Goal: Information Seeking & Learning: Learn about a topic

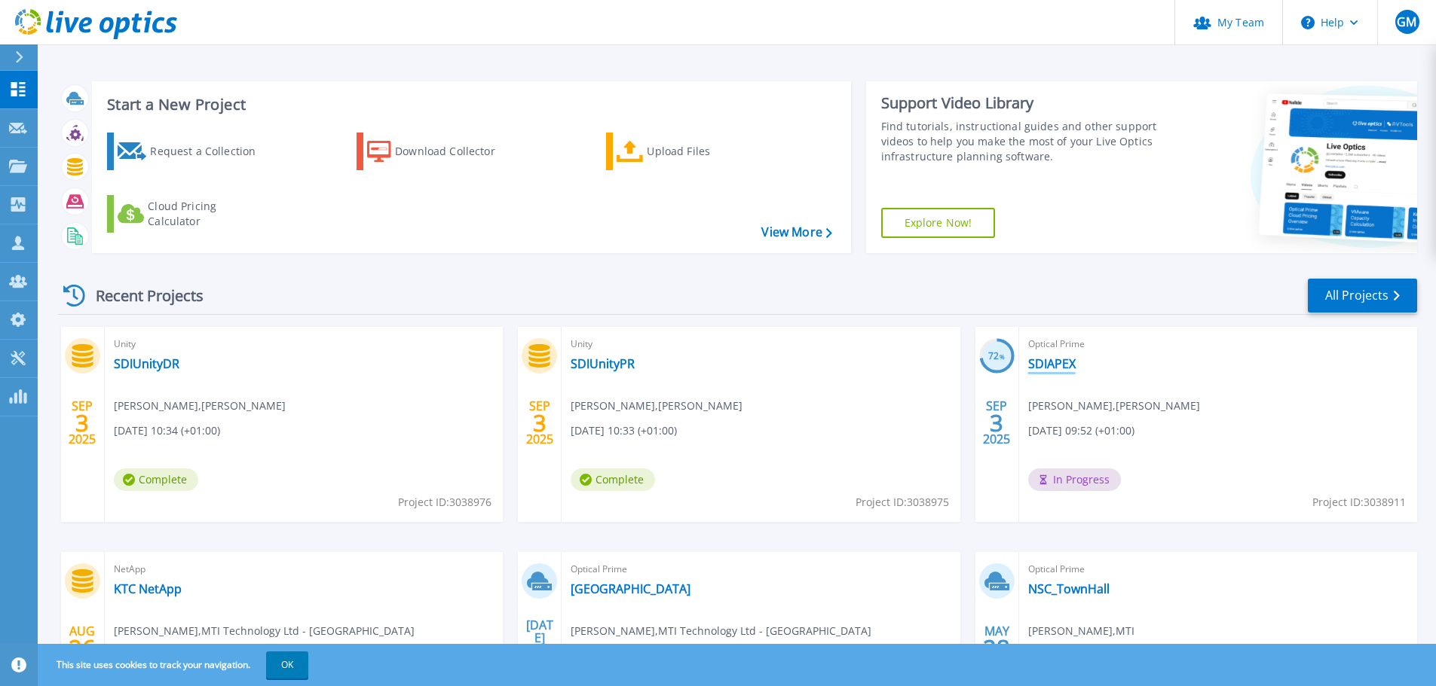
click at [1041, 365] on link "SDIAPEX" at bounding box center [1051, 363] width 47 height 15
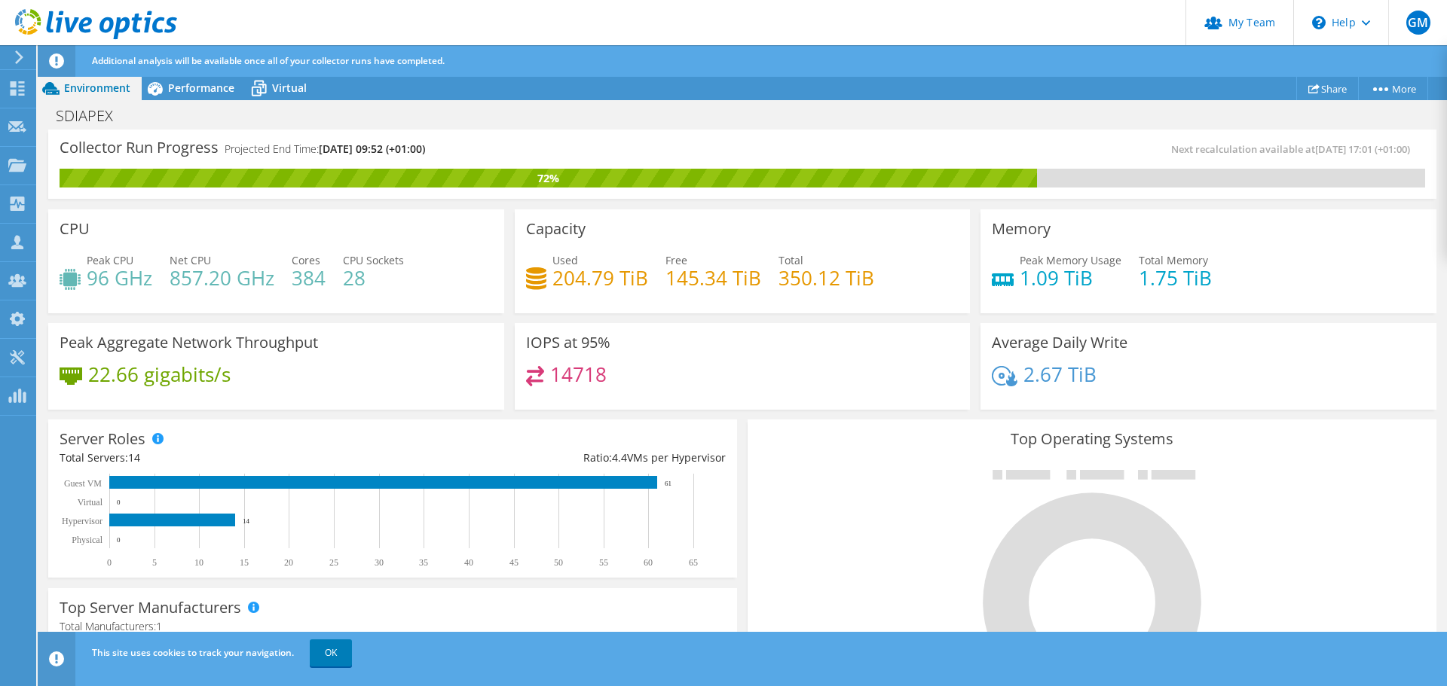
scroll to position [75, 0]
click at [182, 89] on span "Performance" at bounding box center [201, 88] width 66 height 14
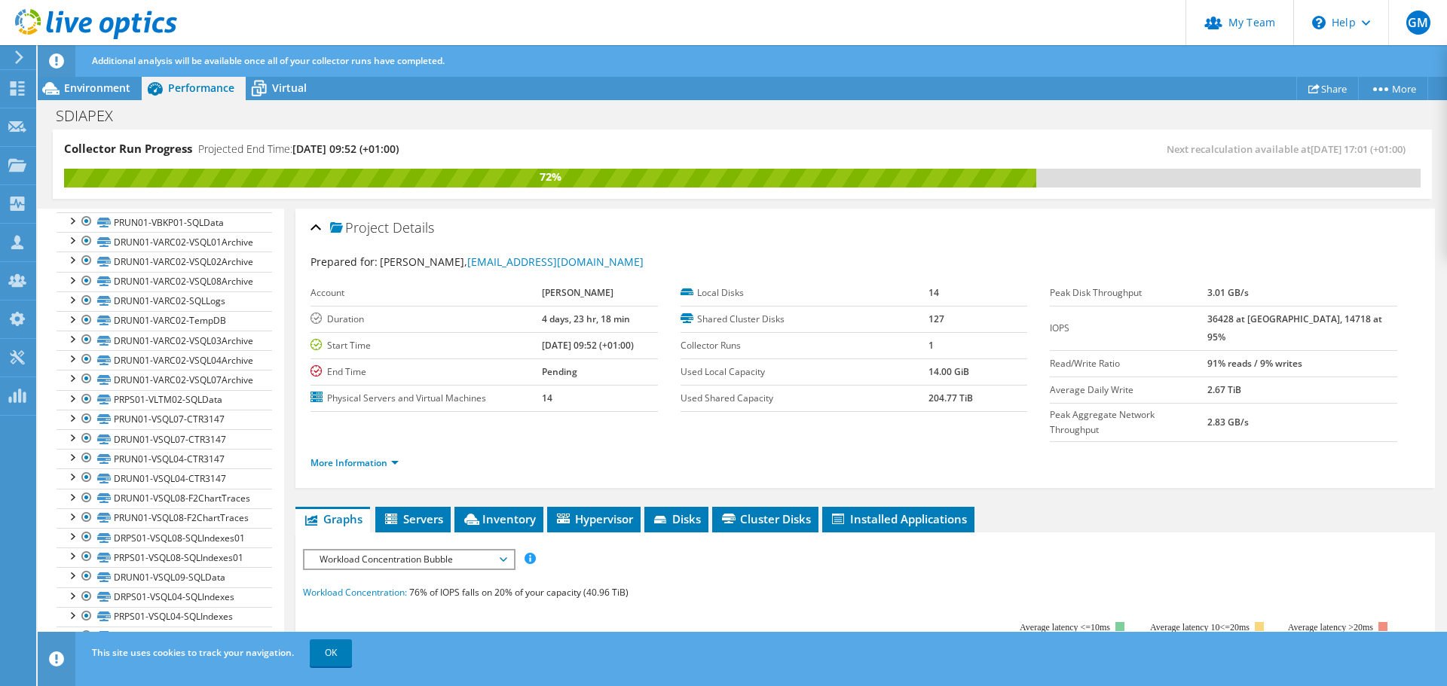
scroll to position [1507, 0]
click at [117, 87] on span "Environment" at bounding box center [97, 88] width 66 height 14
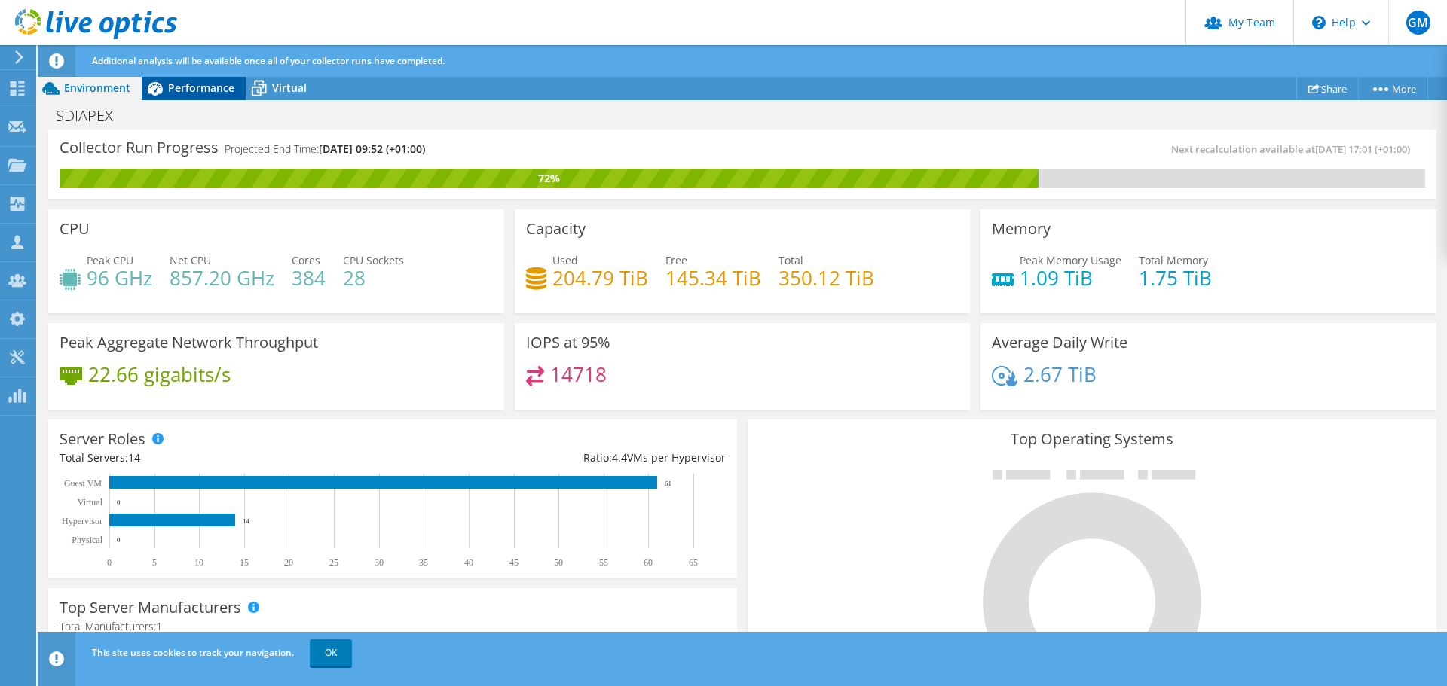
click at [171, 87] on span "Performance" at bounding box center [201, 88] width 66 height 14
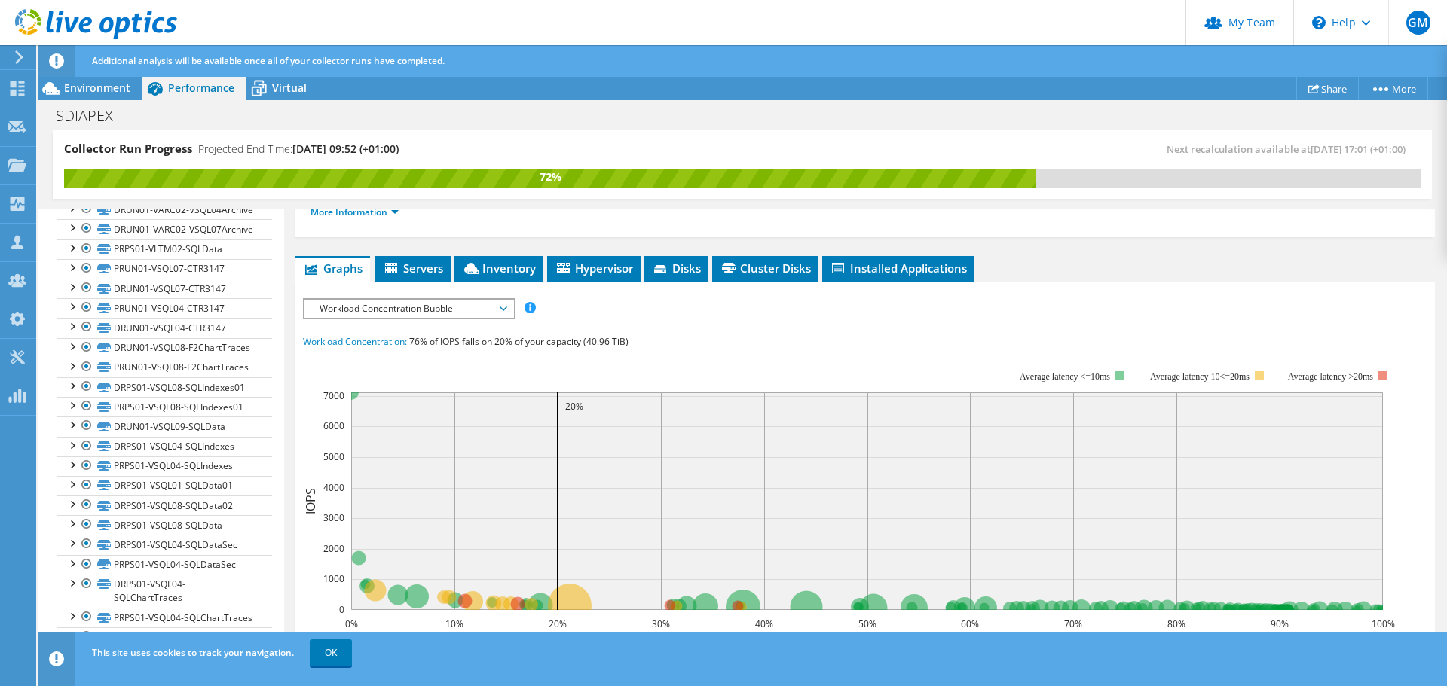
scroll to position [226, 0]
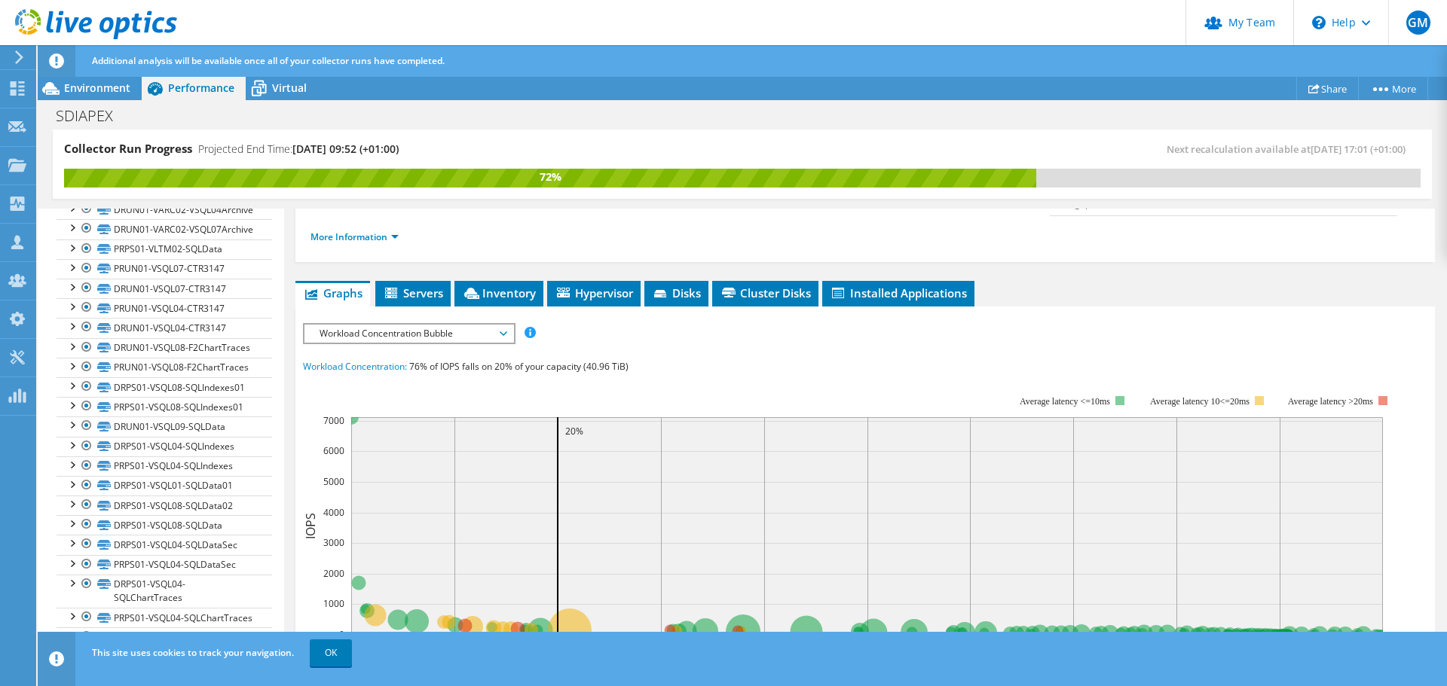
click at [439, 325] on span "Workload Concentration Bubble" at bounding box center [409, 334] width 194 height 18
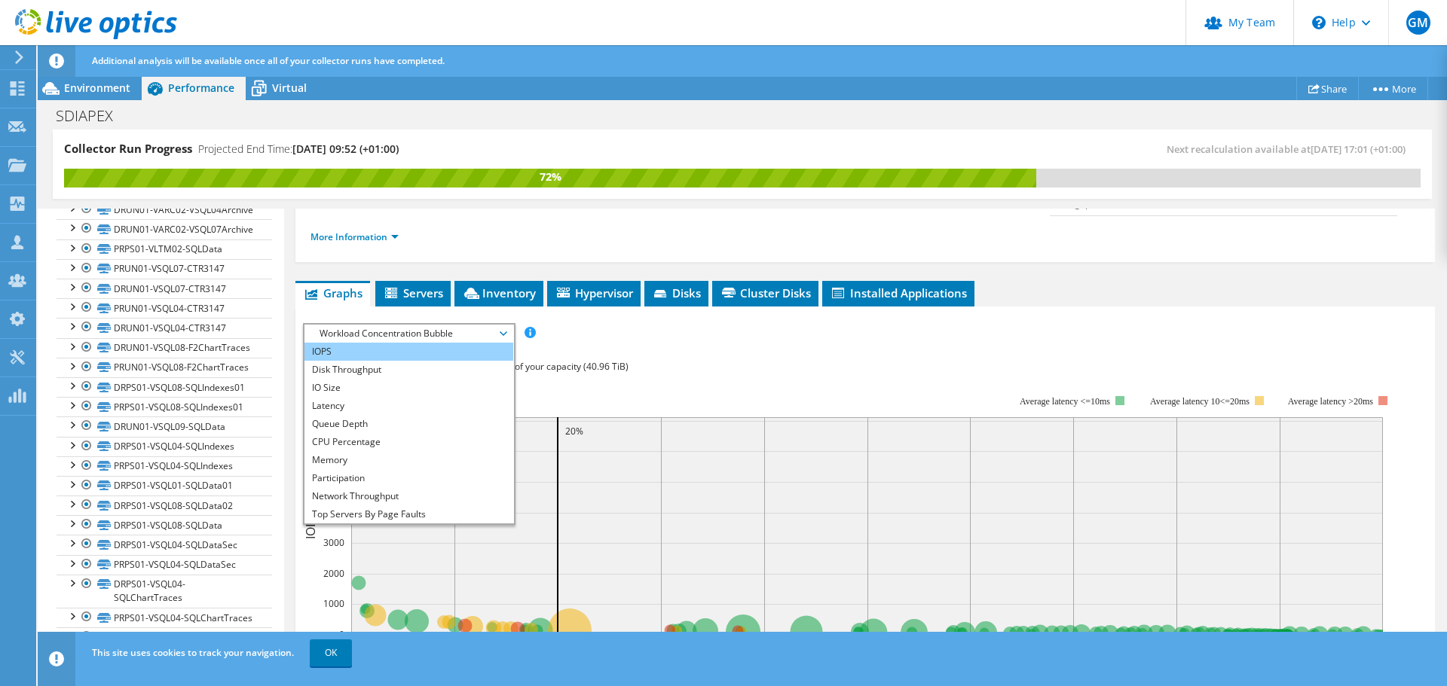
click at [427, 343] on li "IOPS" at bounding box center [408, 352] width 209 height 18
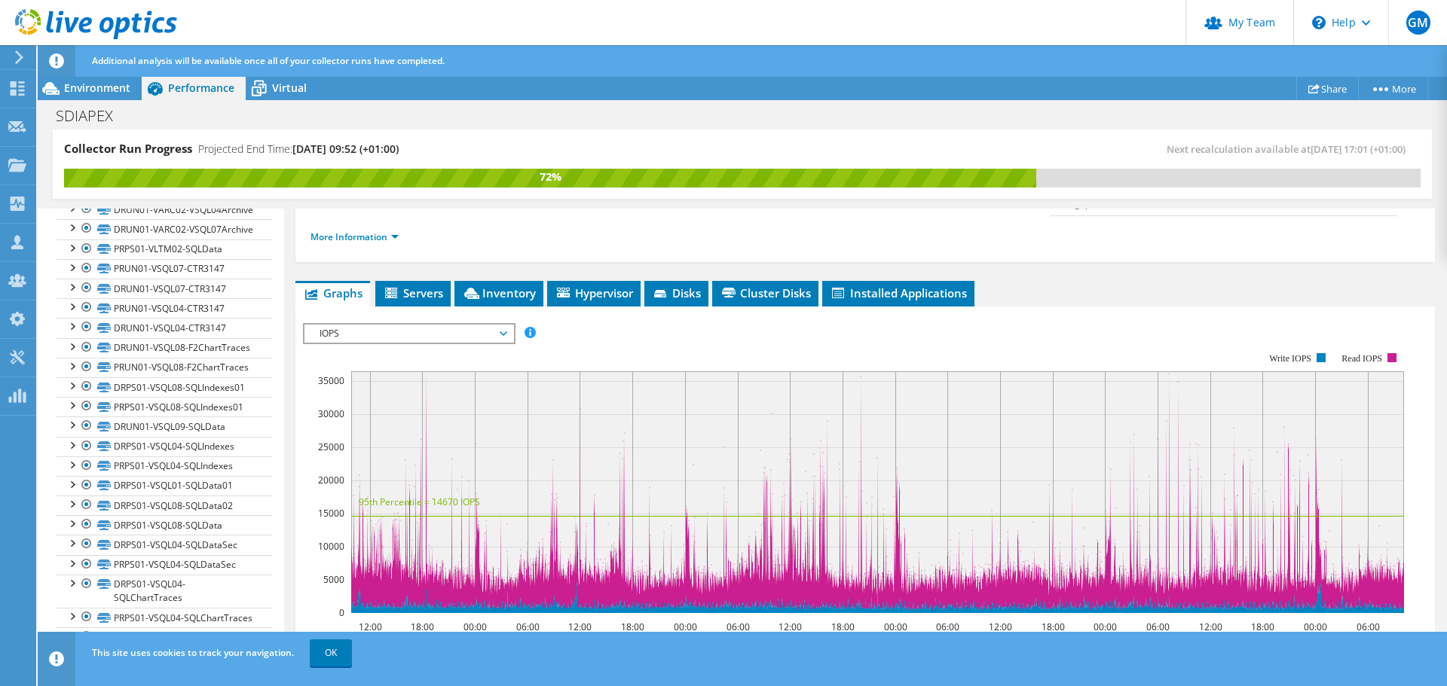
click at [492, 325] on span "IOPS" at bounding box center [409, 334] width 194 height 18
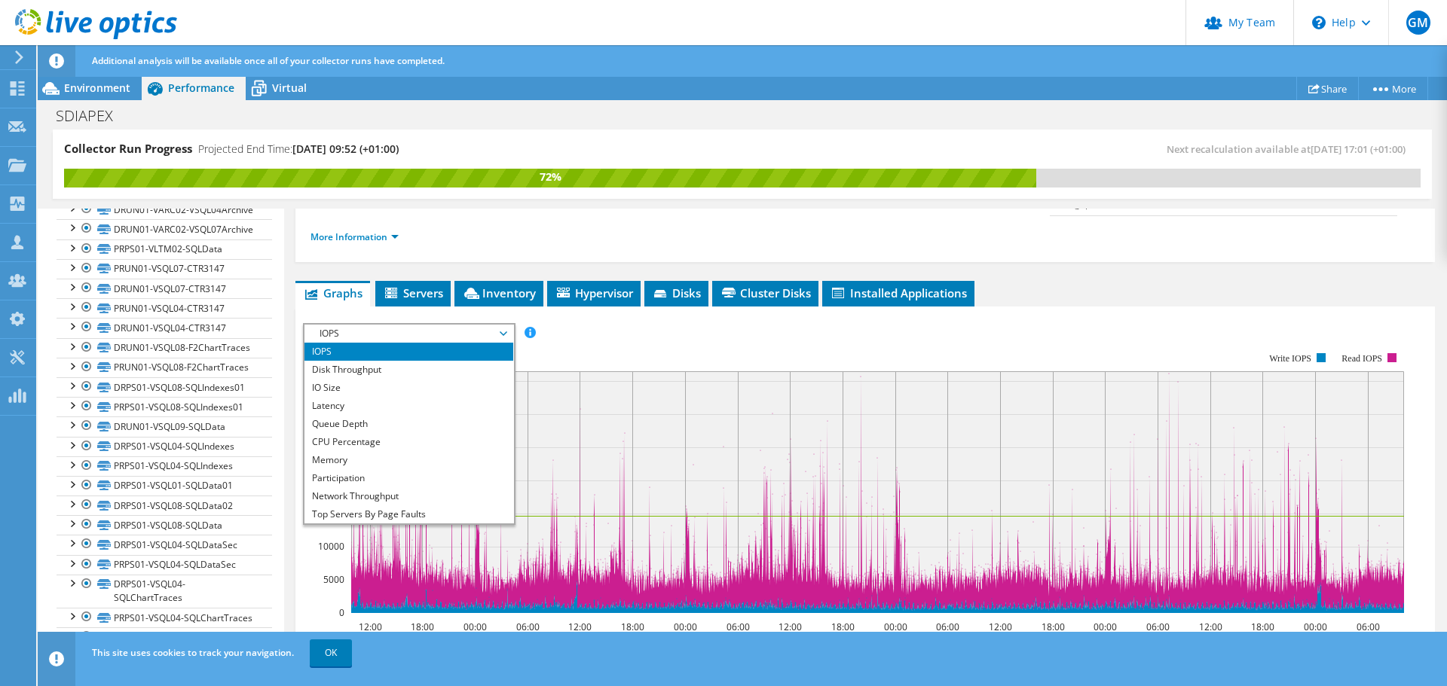
click at [627, 332] on rect at bounding box center [853, 482] width 1101 height 301
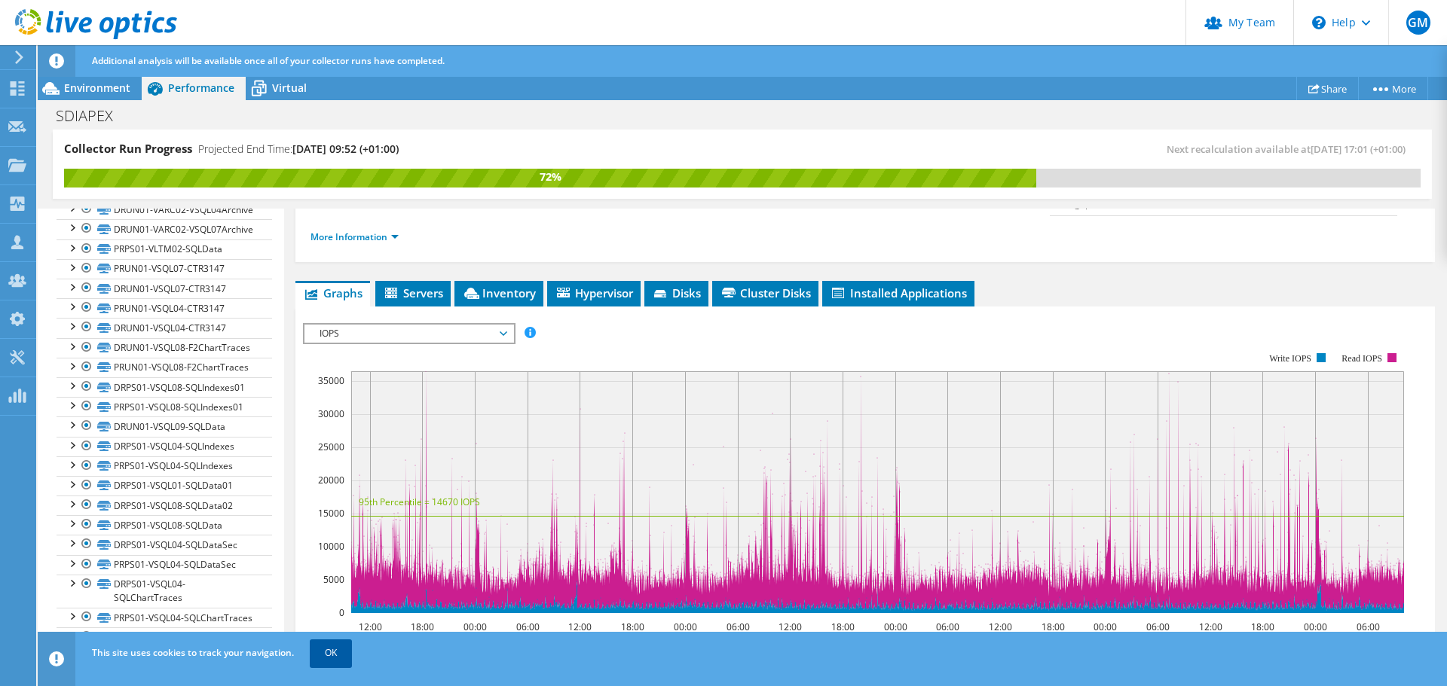
click at [332, 652] on link "OK" at bounding box center [331, 653] width 42 height 27
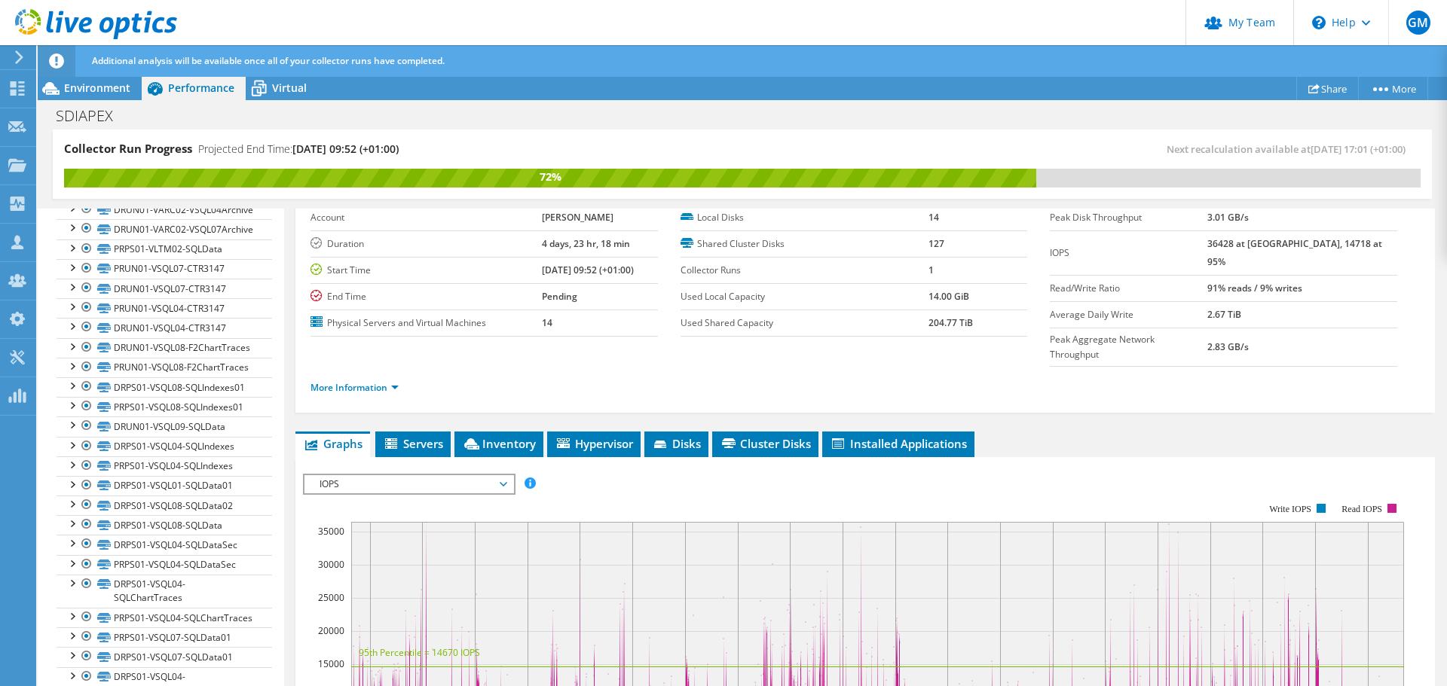
scroll to position [0, 0]
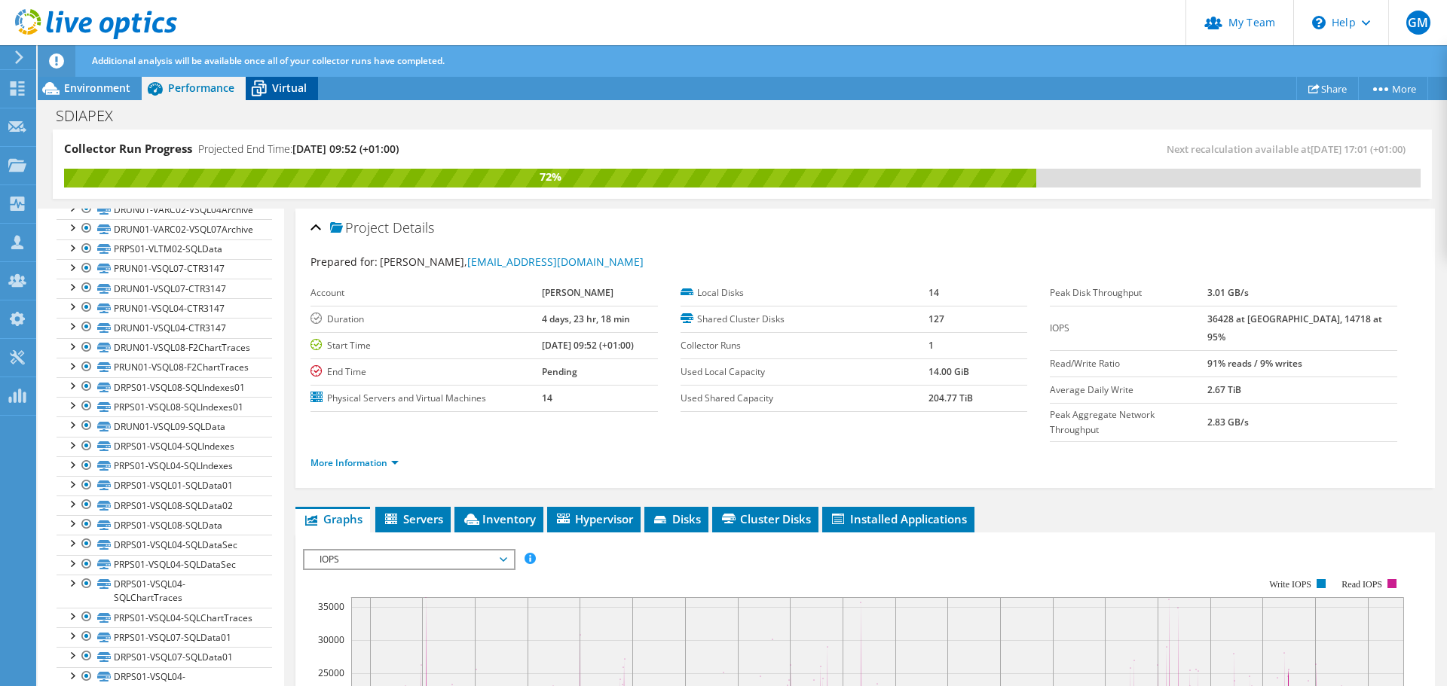
click at [286, 87] on span "Virtual" at bounding box center [289, 88] width 35 height 14
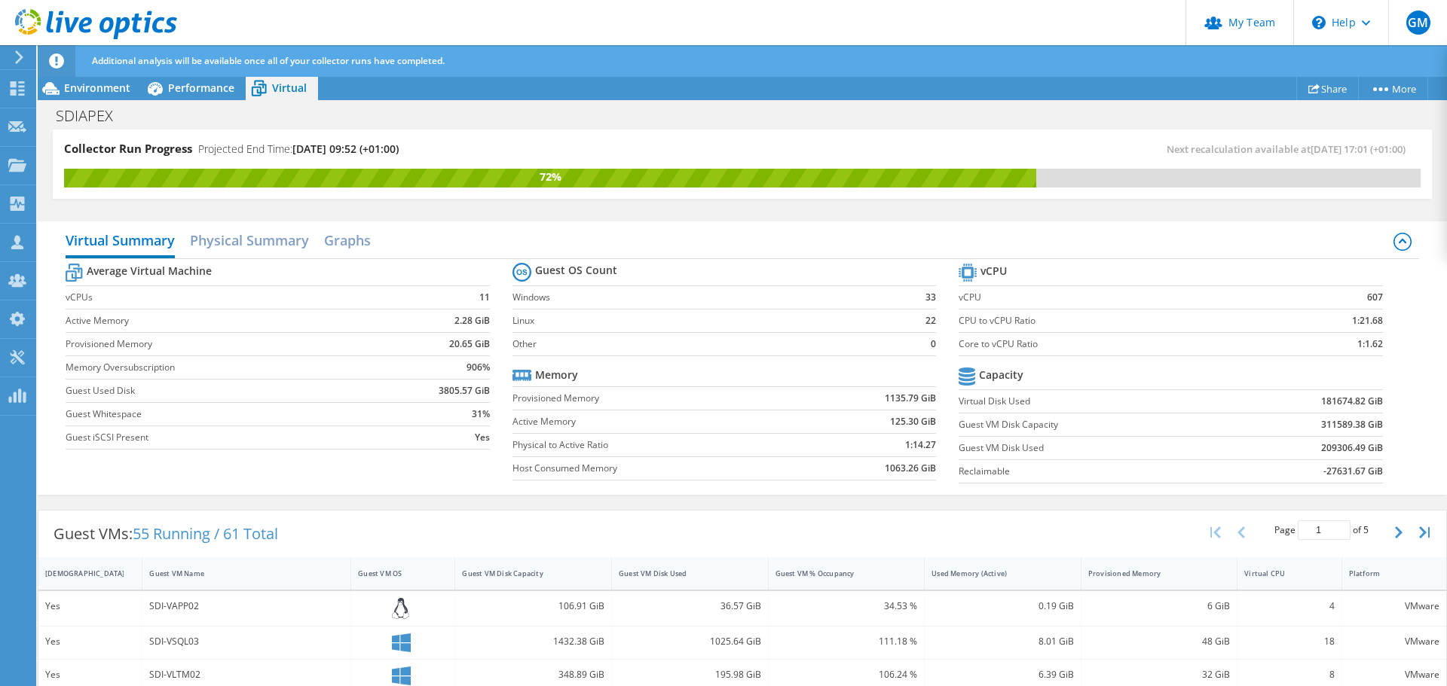
scroll to position [299, 0]
click at [93, 86] on span "Environment" at bounding box center [97, 88] width 66 height 14
